Goal: Task Accomplishment & Management: Manage account settings

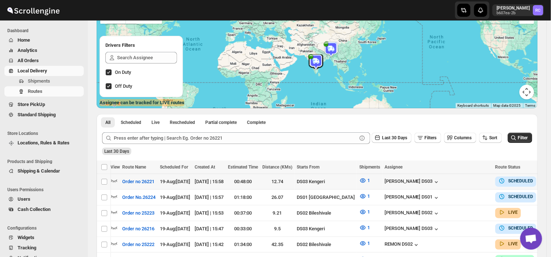
scroll to position [0, 12]
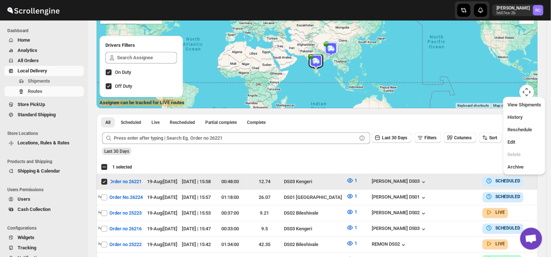
scroll to position [0, 0]
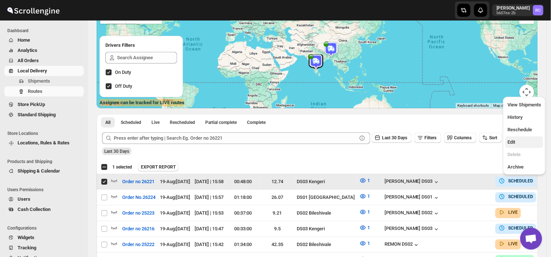
click at [511, 142] on span "Edit" at bounding box center [512, 141] width 8 height 5
checkbox input "false"
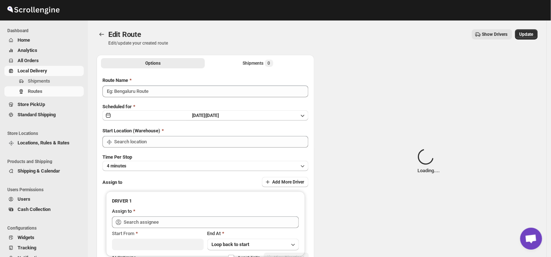
type input "Order no 26221"
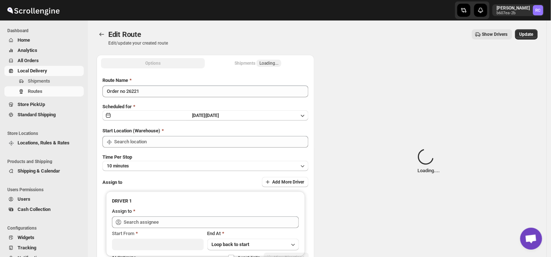
type input "DS03 Kengeri"
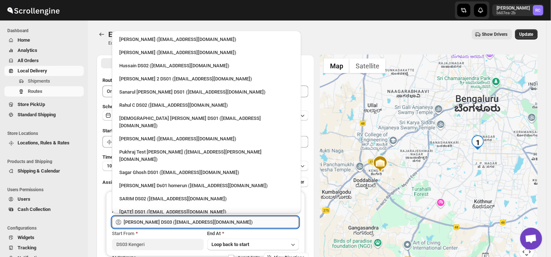
click at [216, 221] on input "[PERSON_NAME] DS03 ([EMAIL_ADDRESS][DOMAIN_NAME])" at bounding box center [211, 223] width 175 height 12
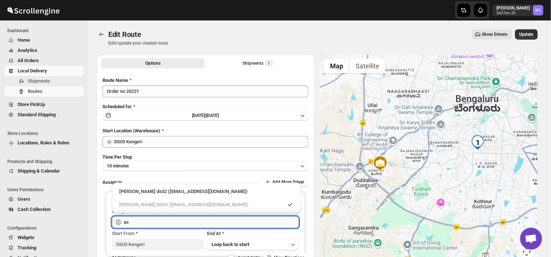
type input "a"
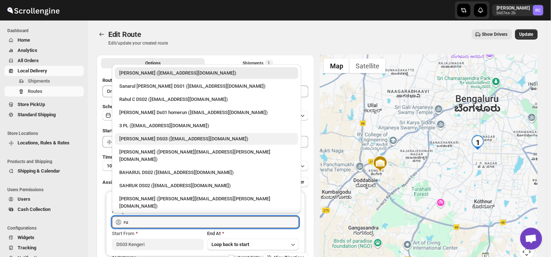
click at [189, 137] on div "[PERSON_NAME] DS03 ([EMAIL_ADDRESS][DOMAIN_NAME])" at bounding box center [206, 138] width 175 height 7
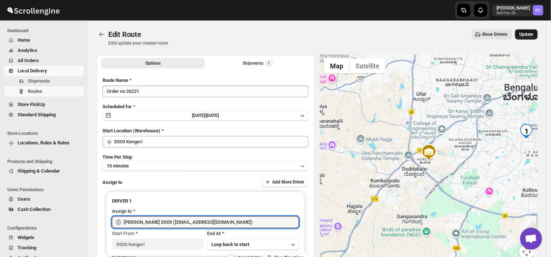
type input "[PERSON_NAME] DS03 ([EMAIL_ADDRESS][DOMAIN_NAME])"
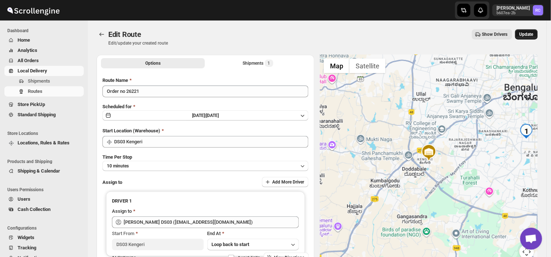
click at [532, 33] on span "Update" at bounding box center [527, 34] width 14 height 6
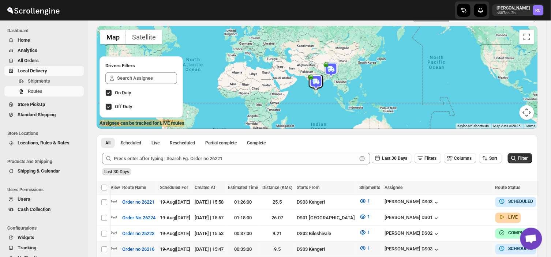
scroll to position [0, 12]
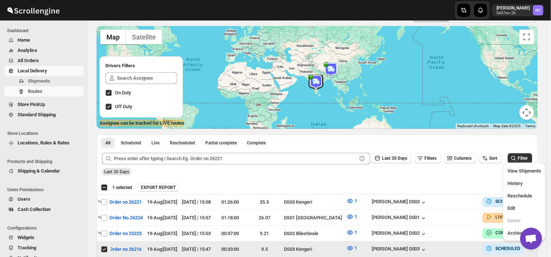
scroll to position [0, 0]
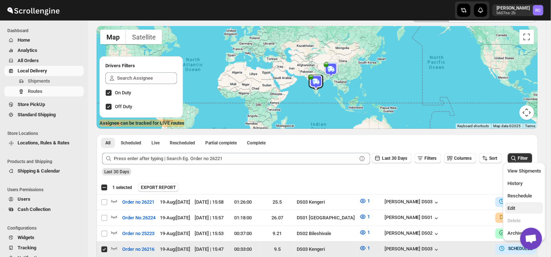
click at [513, 208] on span "Edit" at bounding box center [512, 208] width 8 height 5
checkbox input "false"
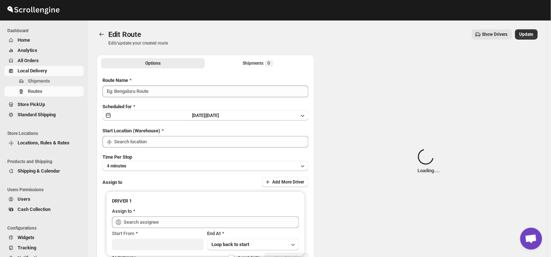
type input "Order no 26216"
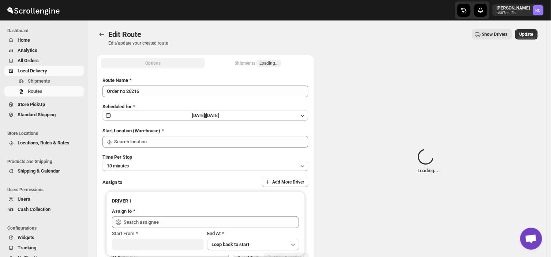
type input "DS03 Kengeri"
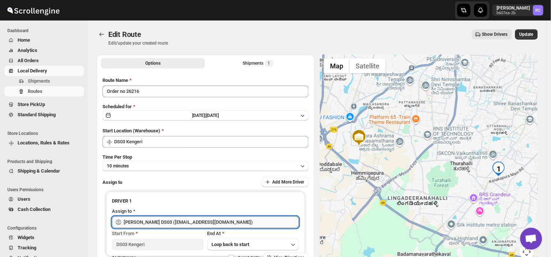
click at [222, 223] on input "[PERSON_NAME] DS03 ([EMAIL_ADDRESS][DOMAIN_NAME])" at bounding box center [211, 223] width 175 height 12
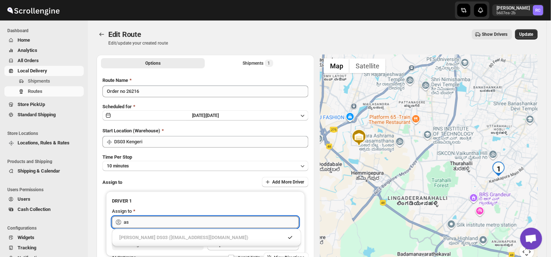
type input "a"
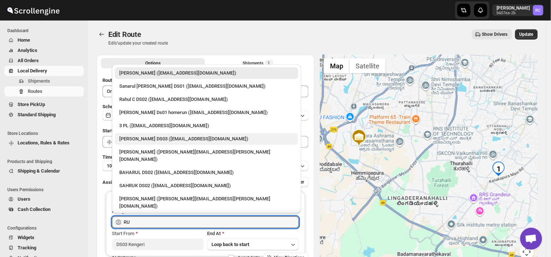
click at [164, 140] on div "[PERSON_NAME] DS03 ([EMAIL_ADDRESS][DOMAIN_NAME])" at bounding box center [206, 138] width 175 height 7
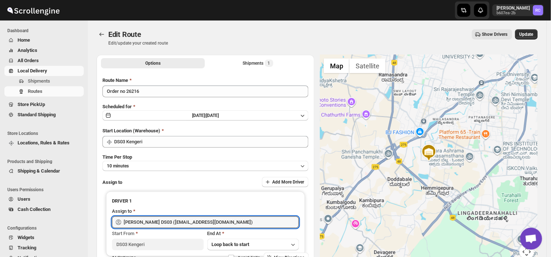
type input "[PERSON_NAME] DS03 ([EMAIL_ADDRESS][DOMAIN_NAME])"
click at [517, 34] on div "Show Drivers More actions Show Drivers Update" at bounding box center [356, 34] width 364 height 10
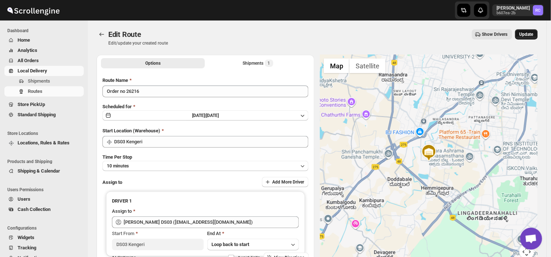
click at [531, 31] on span "Update" at bounding box center [527, 34] width 14 height 6
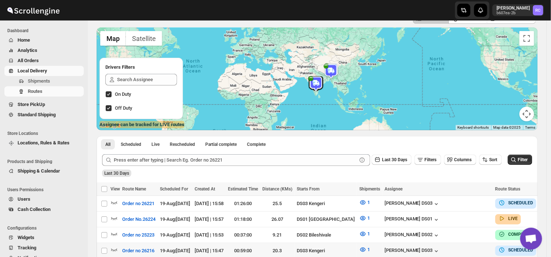
scroll to position [44, 0]
